Goal: Task Accomplishment & Management: Manage account settings

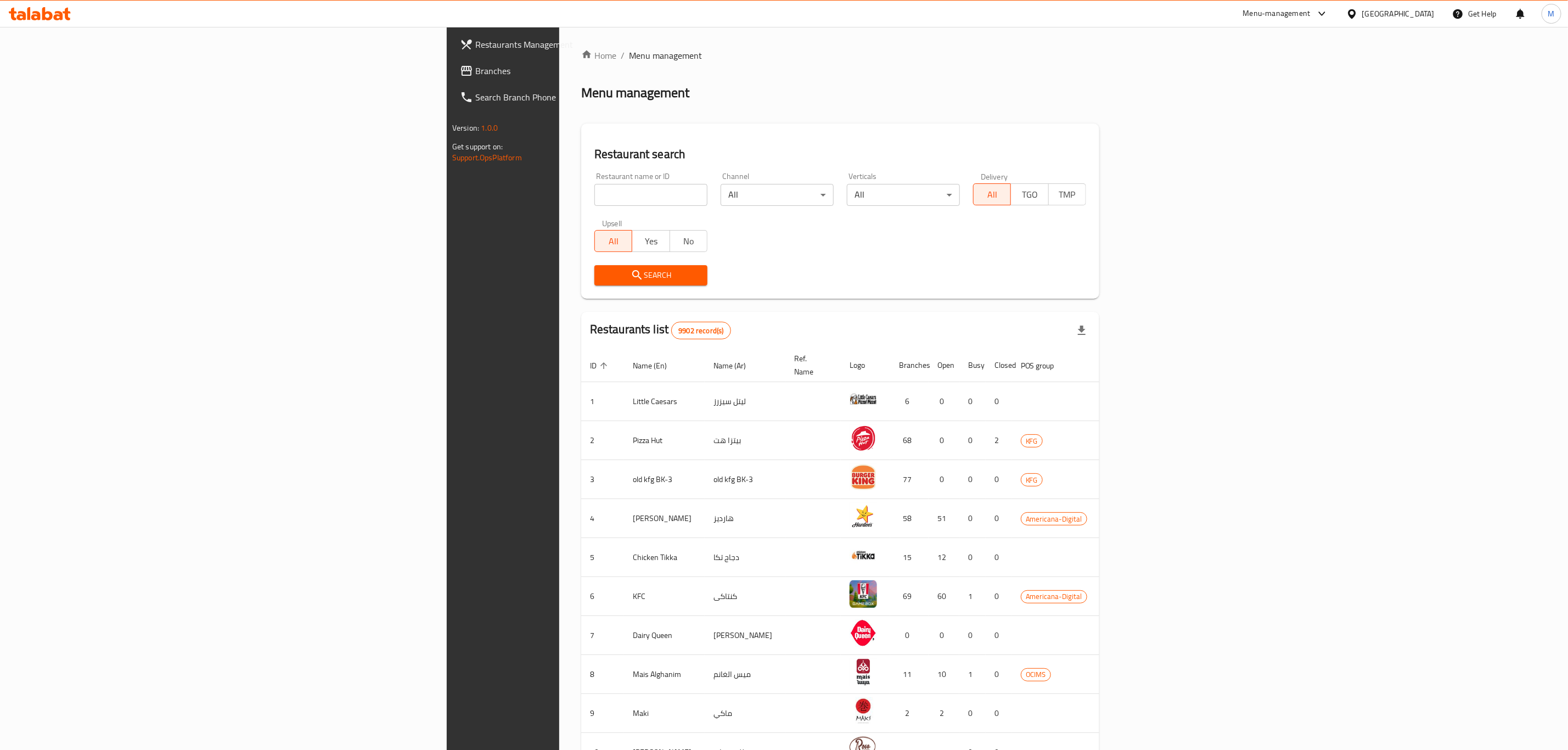
click at [1425, 19] on div "Kuwait" at bounding box center [1399, 13] width 73 height 12
click at [1301, 285] on div "[GEOGRAPHIC_DATA]" at bounding box center [1317, 287] width 73 height 12
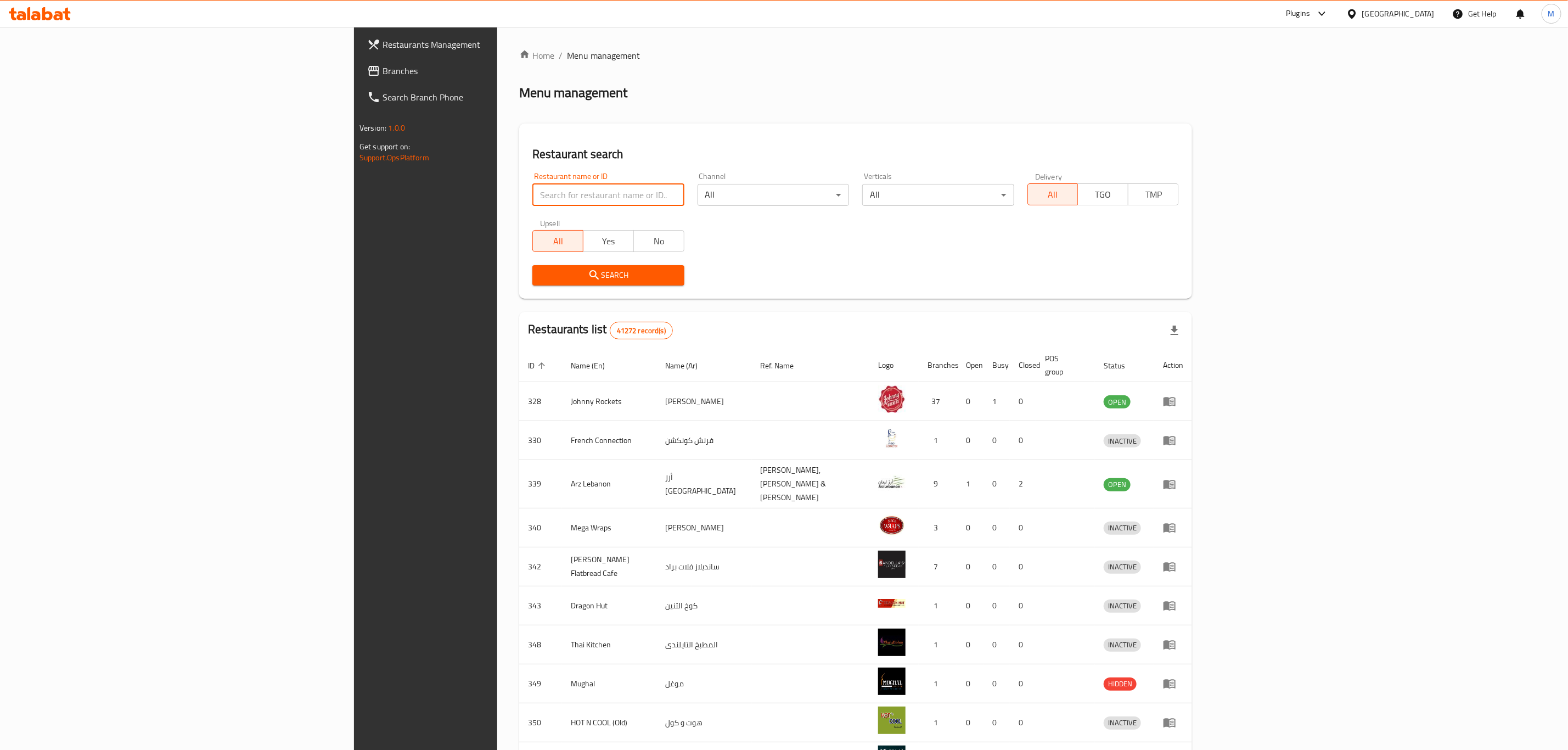
click at [533, 191] on input "search" at bounding box center [608, 195] width 151 height 22
paste input "671844"
type input "671844"
click at [541, 273] on span "Search" at bounding box center [608, 275] width 134 height 14
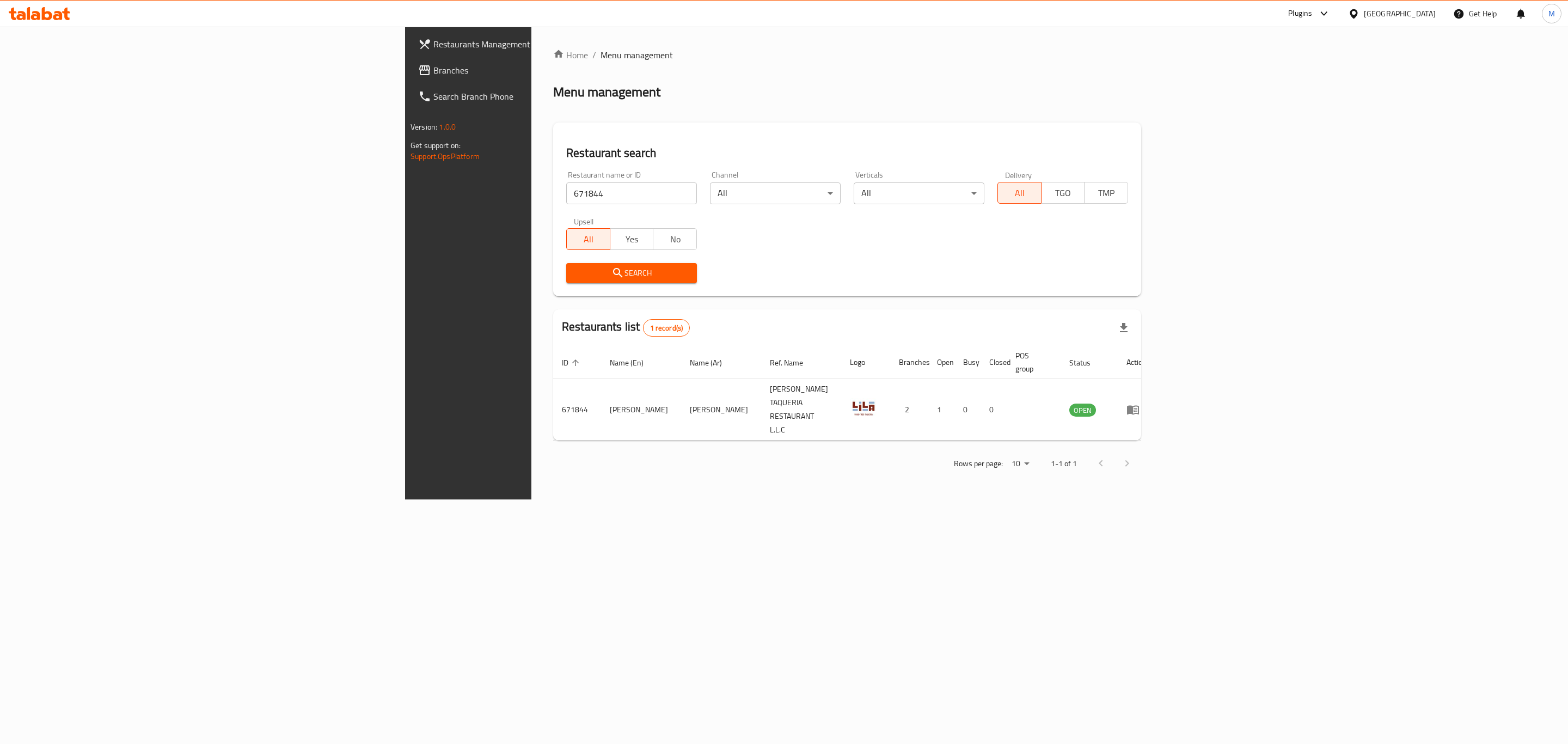
click at [1105, 286] on div "Search" at bounding box center [847, 273] width 575 height 33
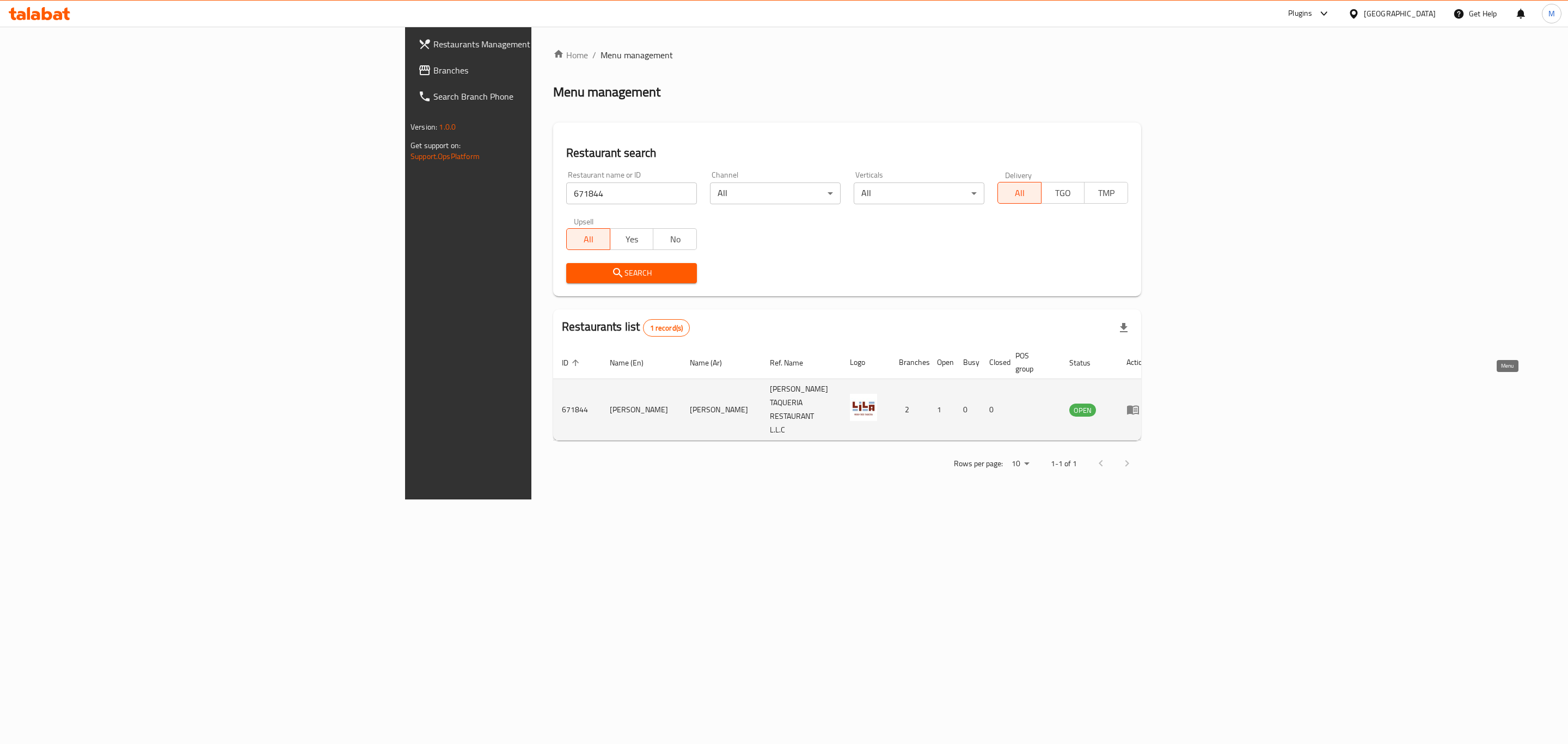
click at [1139, 405] on icon "enhanced table" at bounding box center [1132, 410] width 12 height 9
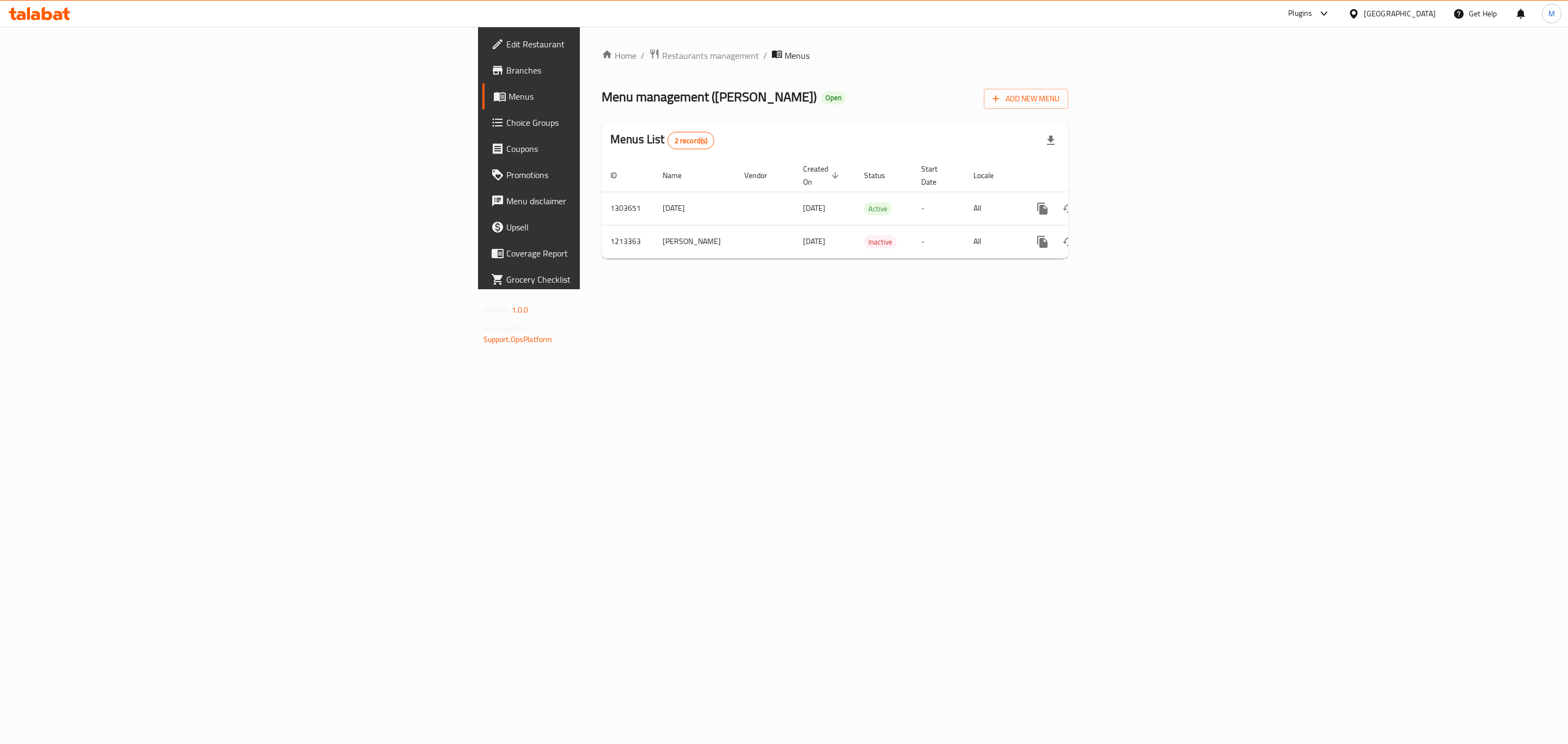
click at [506, 51] on span "Edit Restaurant" at bounding box center [618, 44] width 225 height 13
click at [1128, 201] on icon "enhanced table" at bounding box center [1121, 207] width 13 height 13
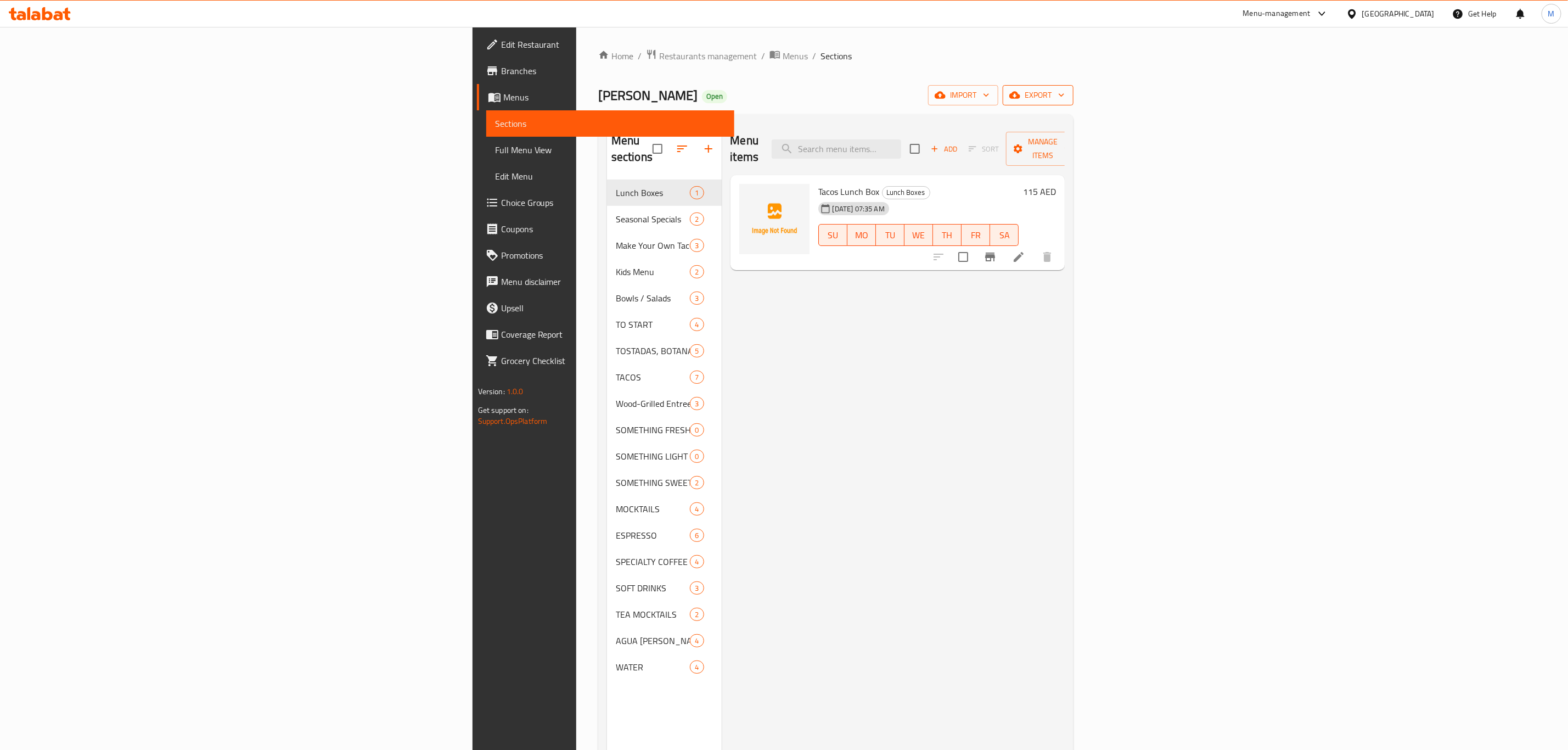
click at [1065, 94] on span "export" at bounding box center [1038, 95] width 53 height 14
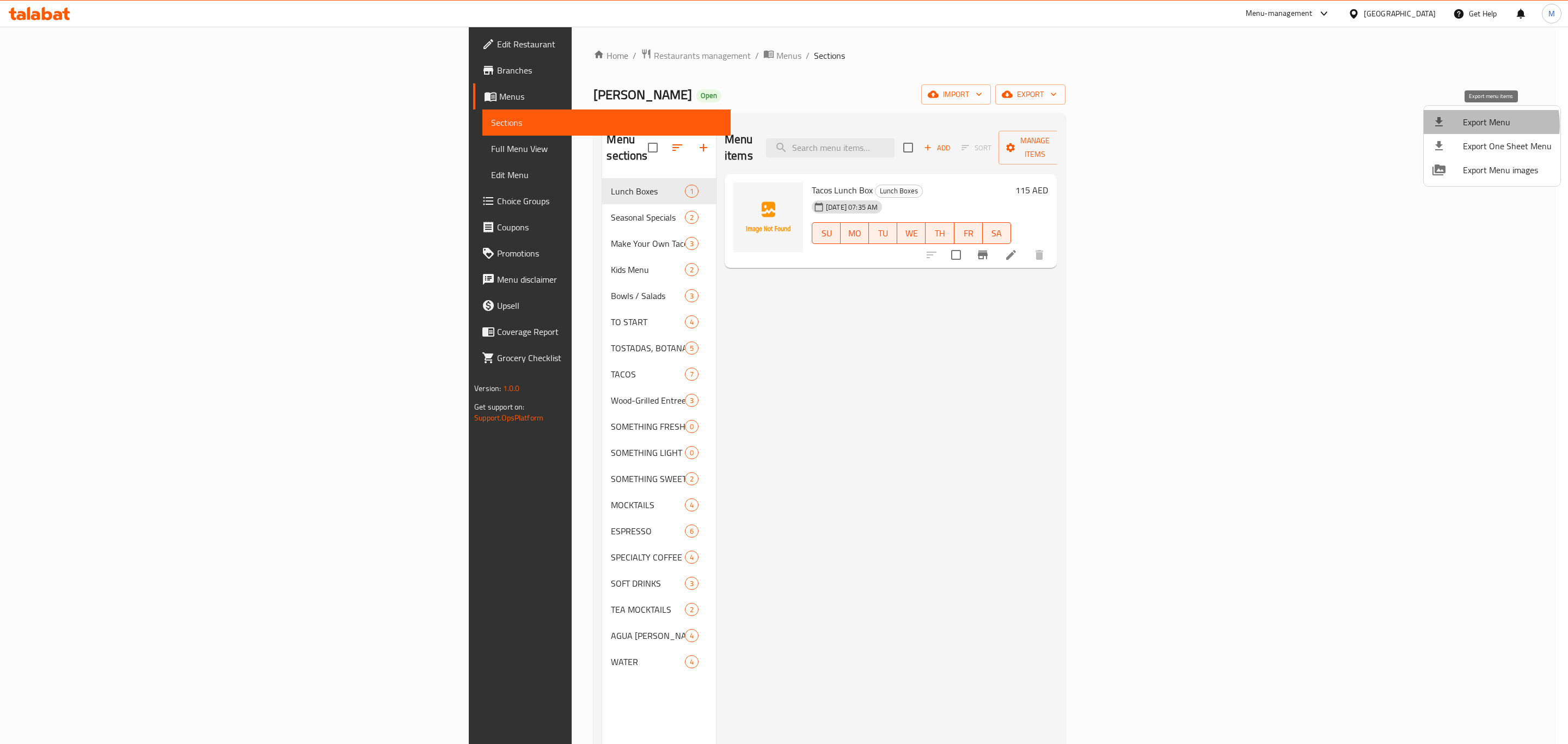
click at [1467, 125] on span "Export Menu" at bounding box center [1507, 122] width 89 height 13
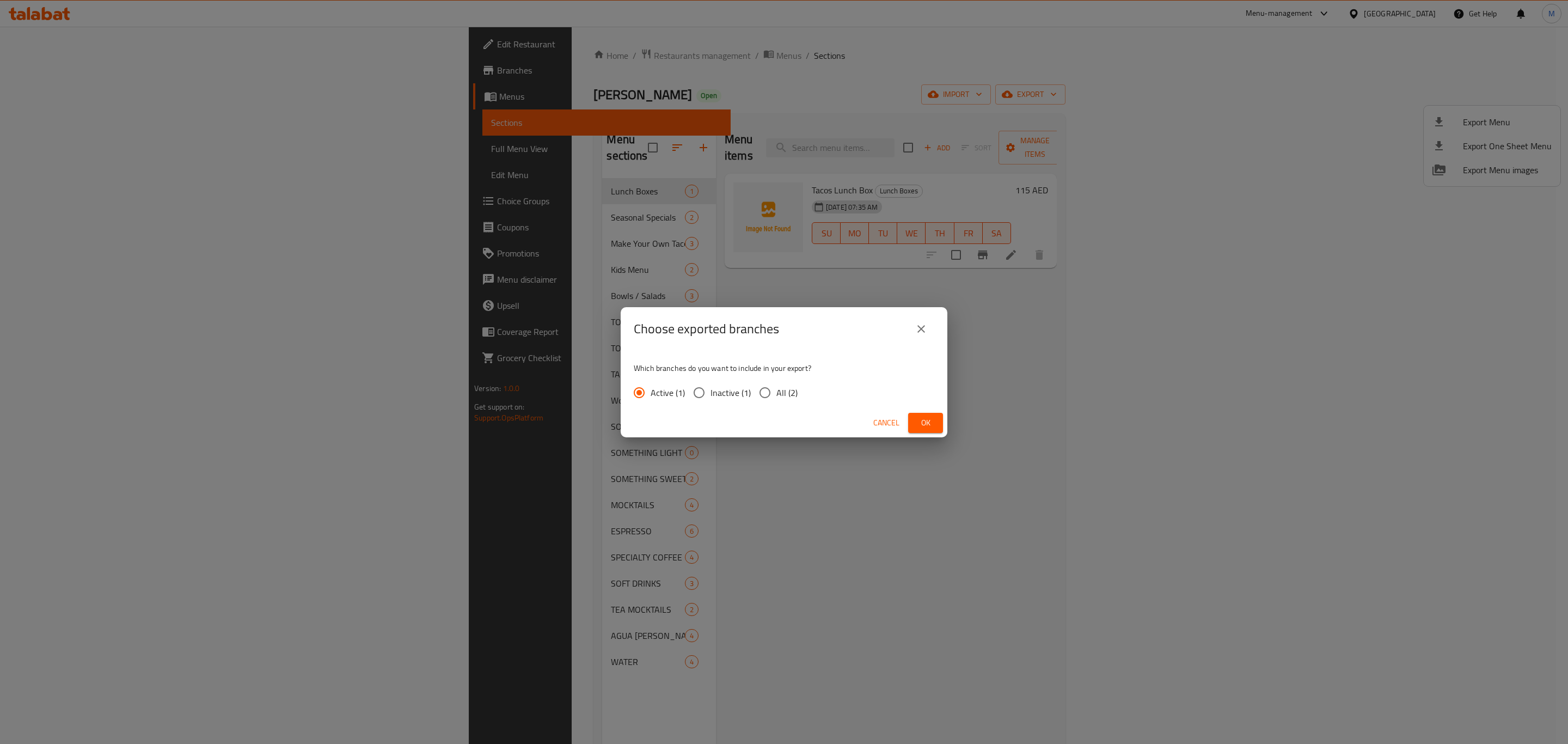
click at [784, 399] on span "All (2)" at bounding box center [786, 392] width 21 height 13
click at [776, 399] on input "All (2)" at bounding box center [765, 392] width 23 height 23
radio input "true"
click at [920, 427] on span "Ok" at bounding box center [925, 423] width 18 height 14
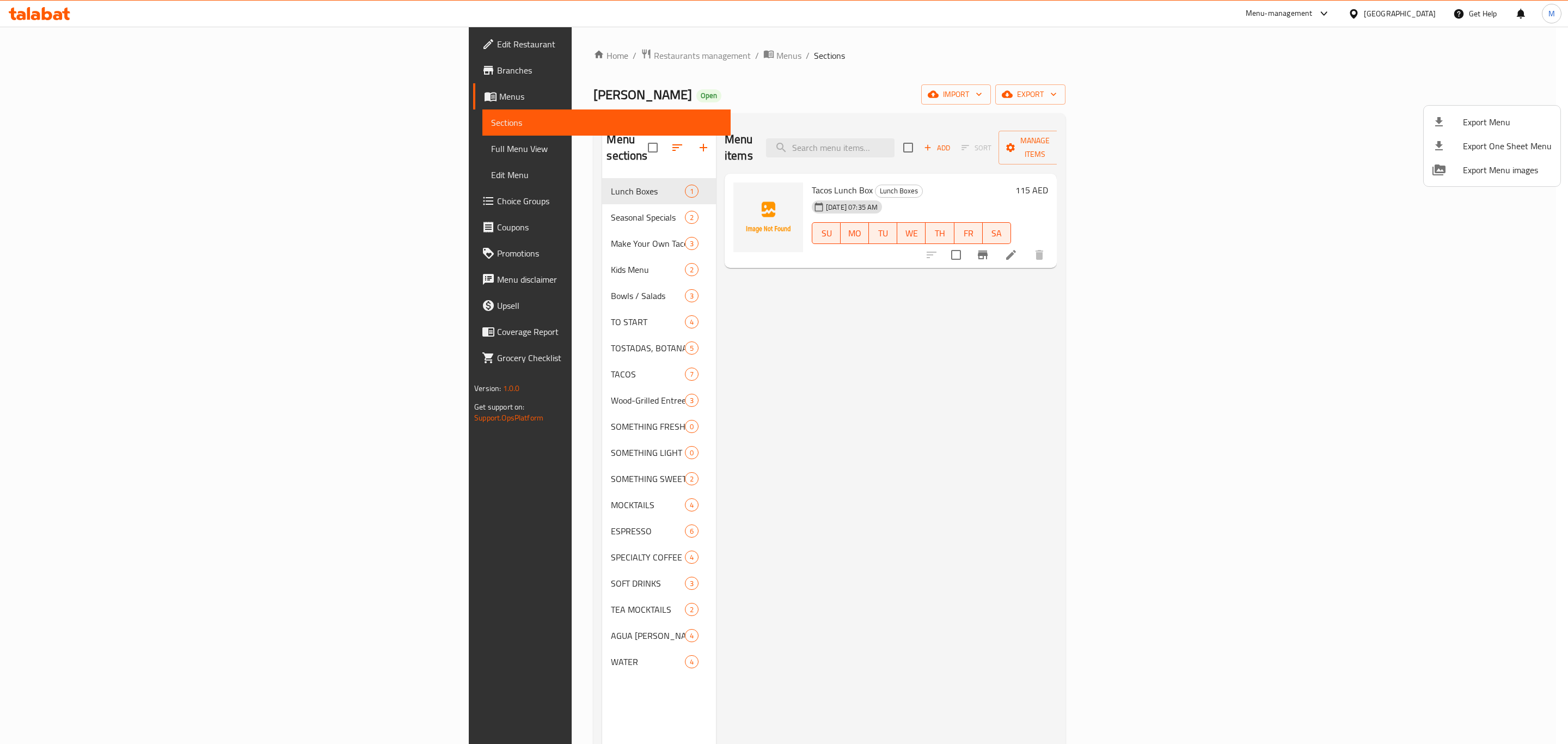
click at [78, 68] on div at bounding box center [784, 372] width 1568 height 744
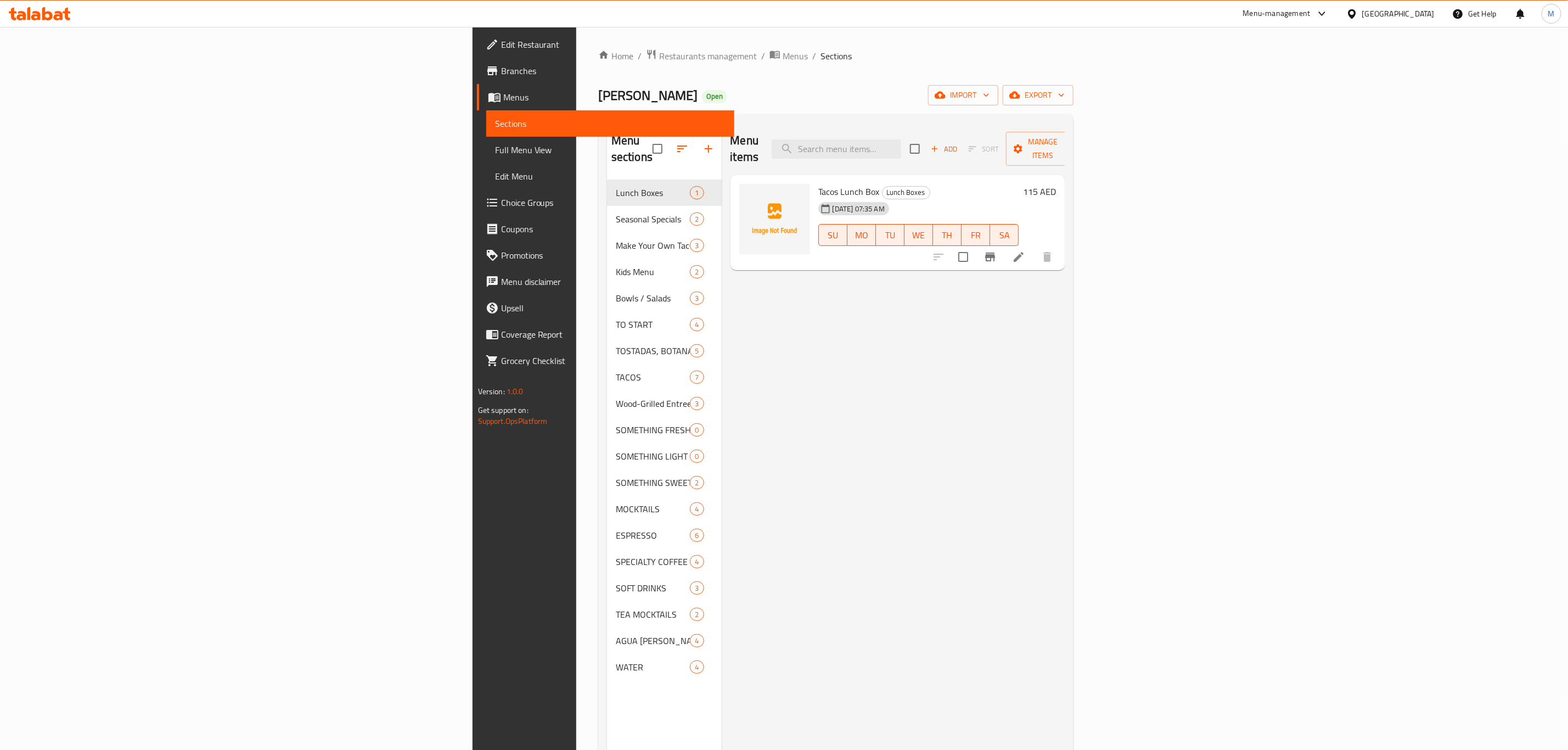
click at [501, 68] on span "Branches" at bounding box center [613, 71] width 225 height 13
